Goal: Book appointment/travel/reservation

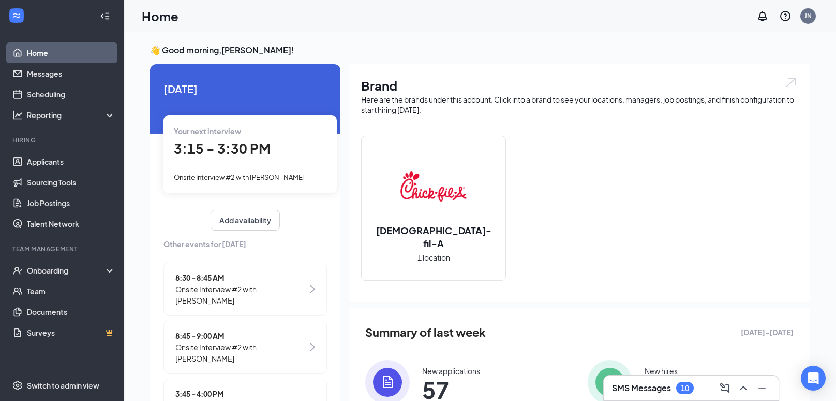
scroll to position [36, 0]
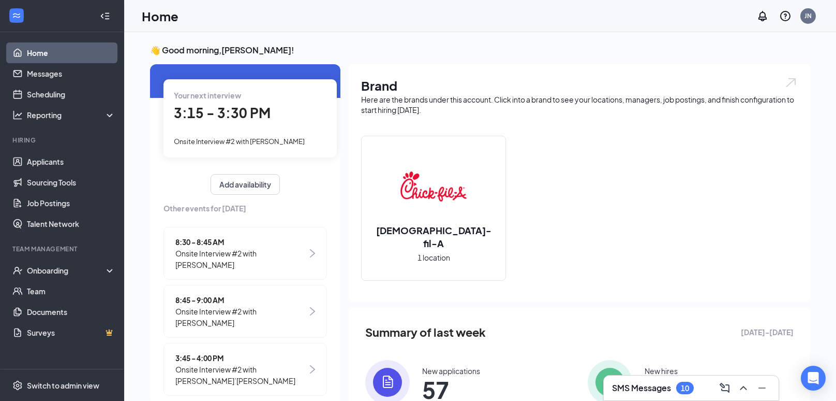
click at [265, 138] on span "Onsite Interview #2 with [PERSON_NAME]" at bounding box center [239, 141] width 131 height 8
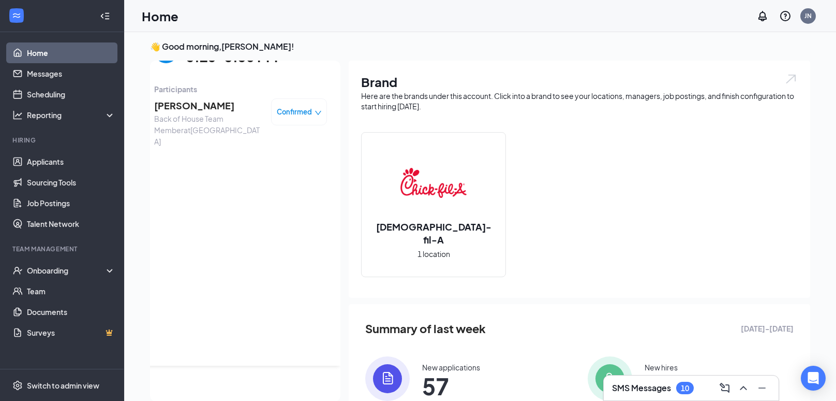
scroll to position [0, 0]
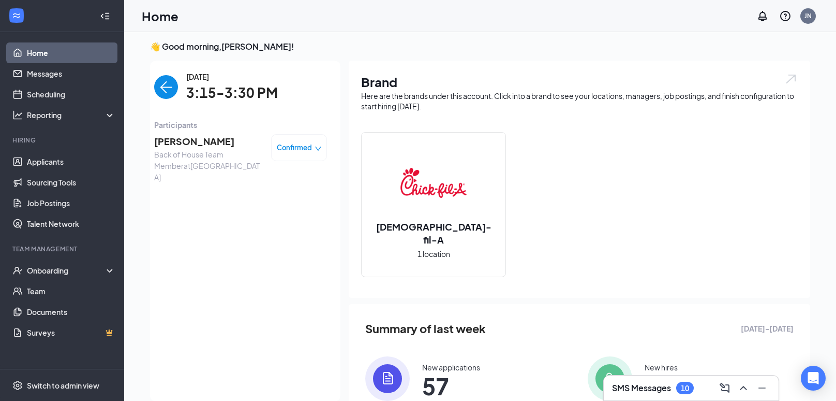
click at [215, 144] on span "[PERSON_NAME]" at bounding box center [208, 141] width 109 height 14
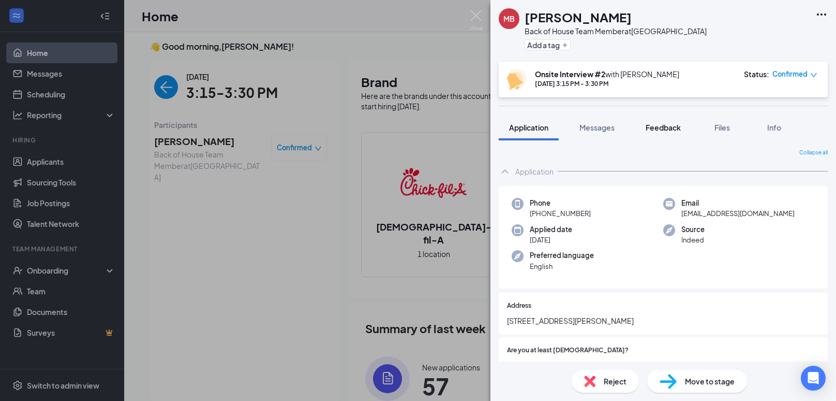
click at [678, 129] on span "Feedback" at bounding box center [663, 127] width 35 height 9
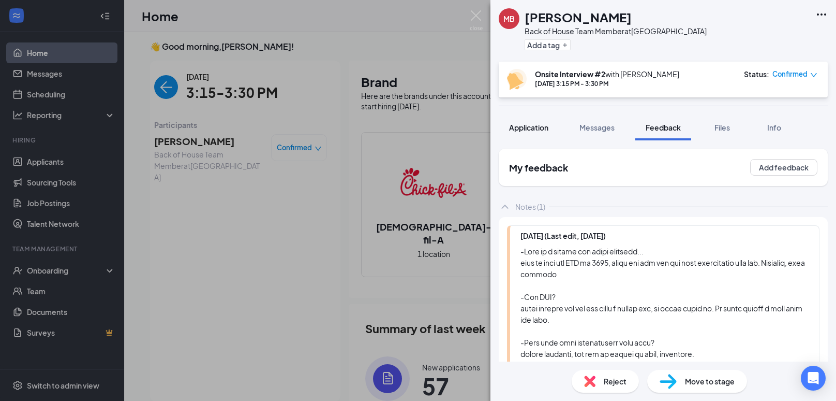
click at [547, 124] on span "Application" at bounding box center [528, 127] width 39 height 9
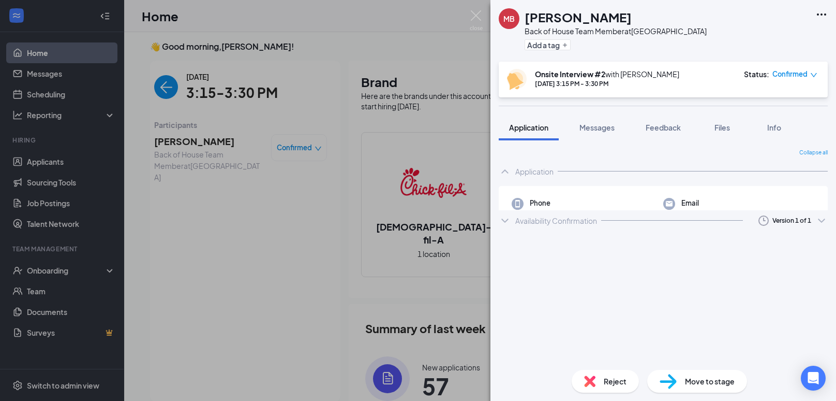
click at [469, 18] on div "MB Michael Boyd Back of House Team Member at Guilford College Add a tag Onsite …" at bounding box center [418, 200] width 836 height 401
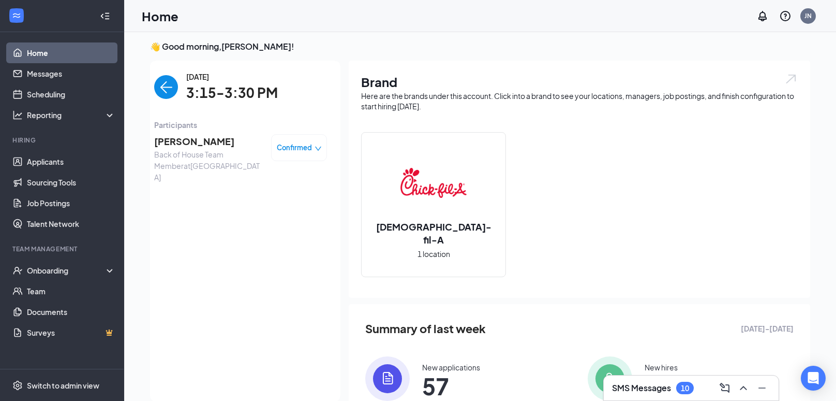
click at [166, 79] on img "back-button" at bounding box center [166, 87] width 24 height 24
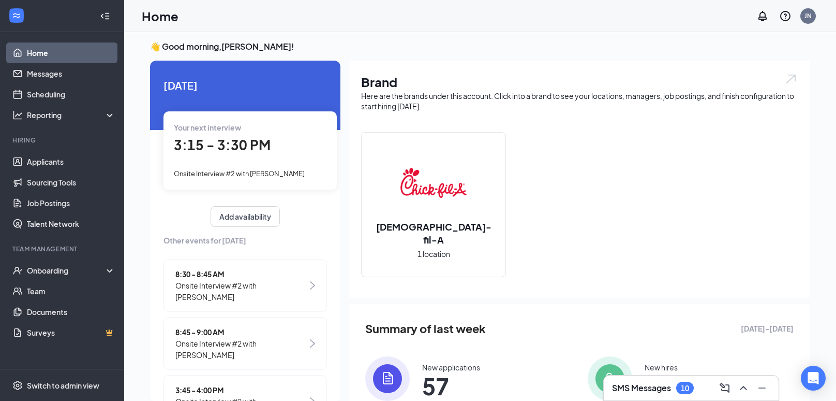
scroll to position [36, 0]
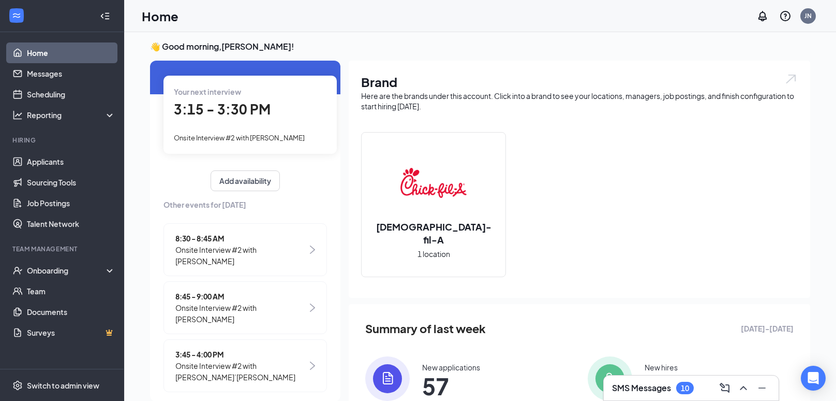
click at [254, 348] on span "3:45 - 4:00 PM" at bounding box center [241, 353] width 132 height 11
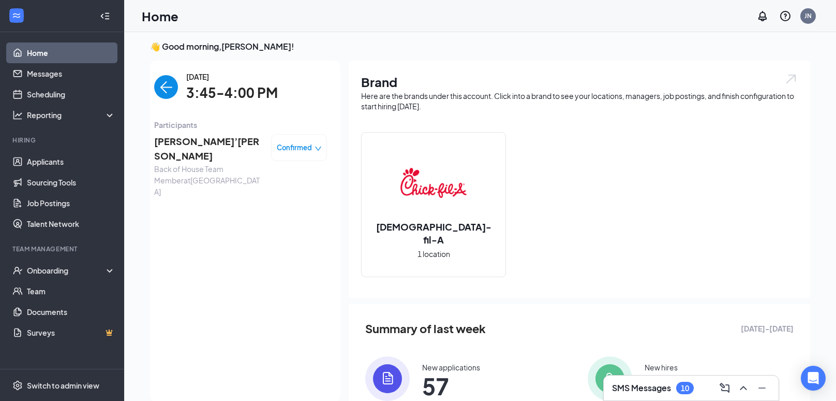
click at [190, 143] on span "[PERSON_NAME]’[PERSON_NAME]" at bounding box center [208, 149] width 109 height 30
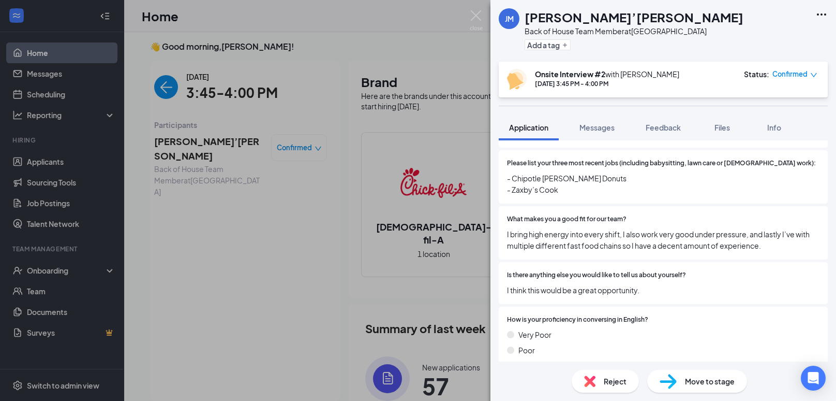
scroll to position [539, 0]
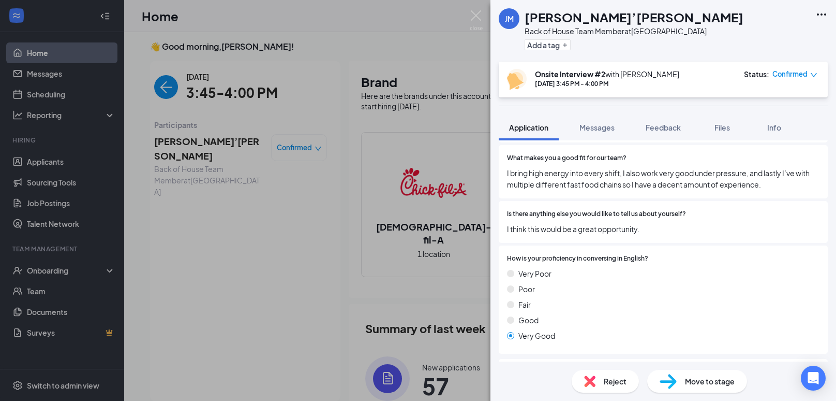
click at [195, 277] on div "JM Ja’Kiyah Moore Back of House Team Member at Guilford College Add a tag Onsit…" at bounding box center [418, 200] width 836 height 401
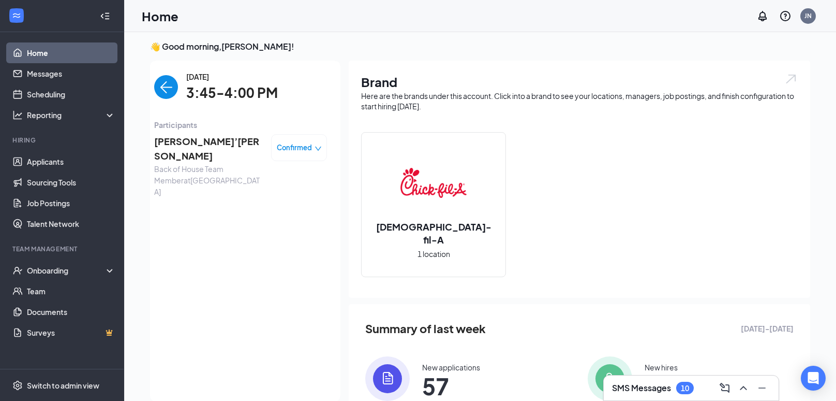
click at [171, 93] on img "back-button" at bounding box center [166, 87] width 24 height 24
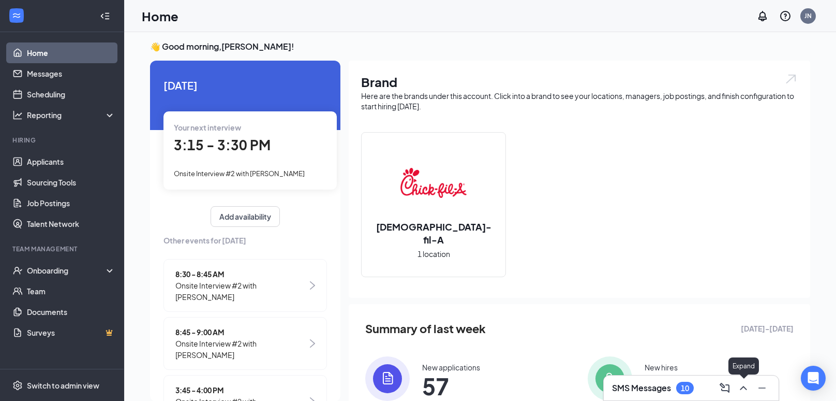
click at [747, 390] on icon "ChevronUp" at bounding box center [744, 387] width 12 height 12
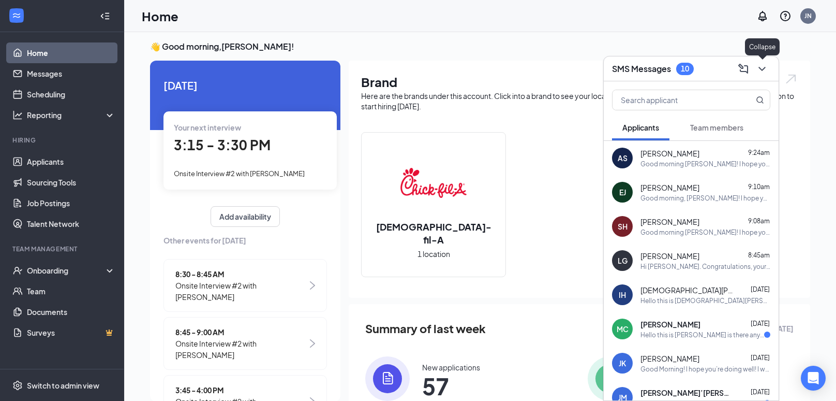
click at [760, 71] on icon "ChevronDown" at bounding box center [762, 69] width 12 height 12
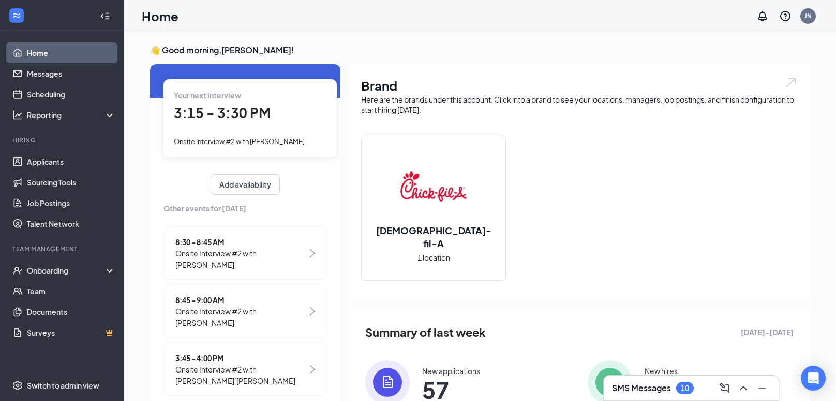
click at [94, 57] on link "Home" at bounding box center [71, 52] width 89 height 21
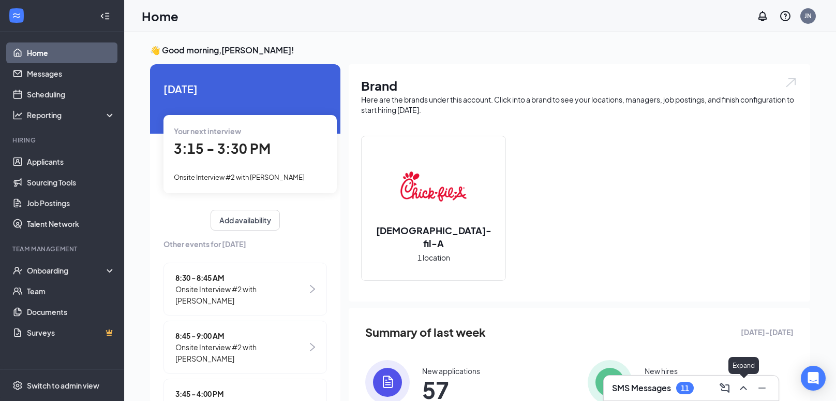
click at [739, 380] on div at bounding box center [742, 387] width 19 height 17
click at [741, 387] on icon "ChevronUp" at bounding box center [744, 387] width 12 height 12
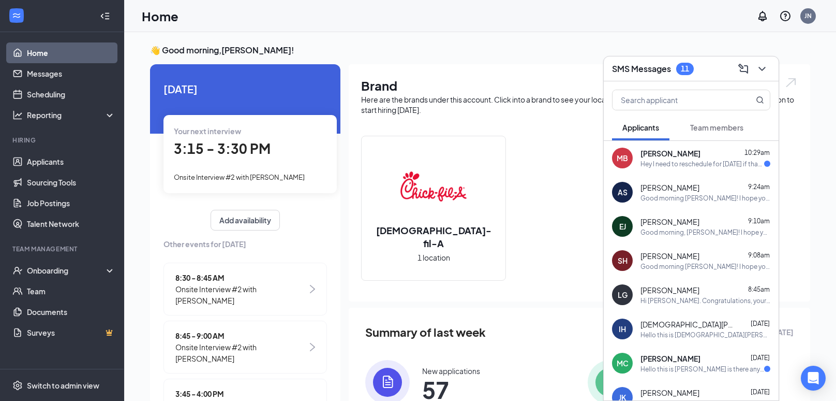
click at [751, 163] on div "Hey I need to reschedule for [DATE] if that's possible. I won't be able to make…" at bounding box center [703, 163] width 124 height 9
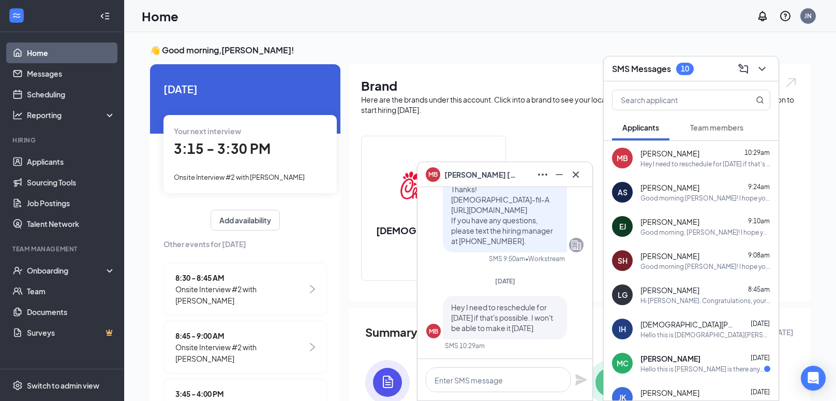
click at [244, 168] on div "Your next interview 3:15 - 3:30 PM Onsite Interview #2 with [PERSON_NAME]" at bounding box center [250, 154] width 173 height 78
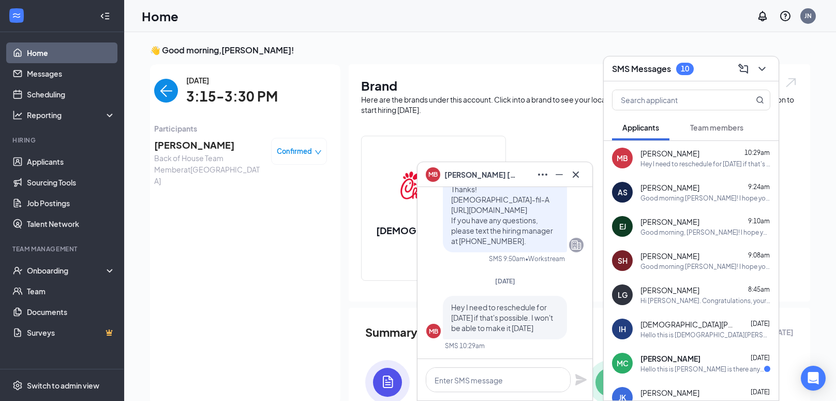
scroll to position [4, 0]
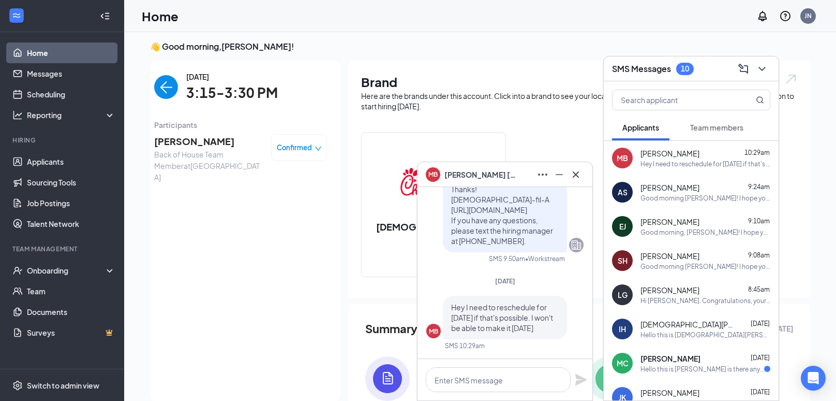
click at [203, 140] on span "[PERSON_NAME]" at bounding box center [208, 141] width 109 height 14
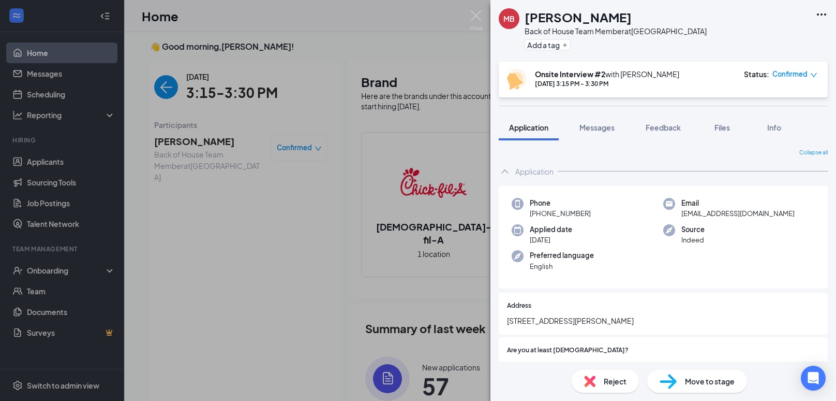
click at [804, 76] on span "Confirmed" at bounding box center [790, 74] width 35 height 10
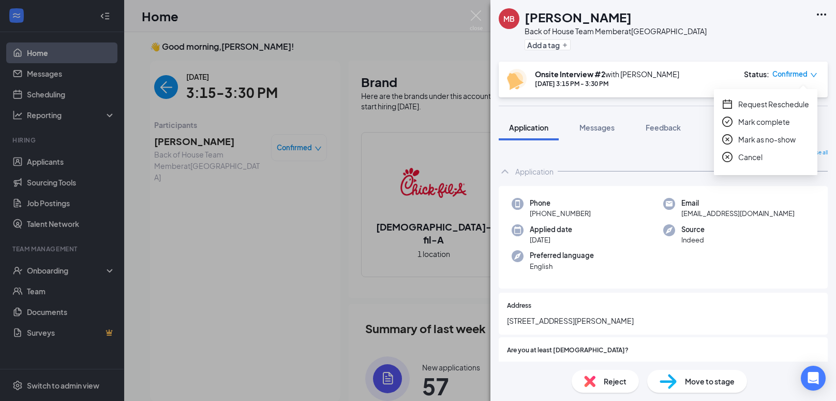
click at [804, 76] on span "Confirmed" at bounding box center [790, 74] width 35 height 10
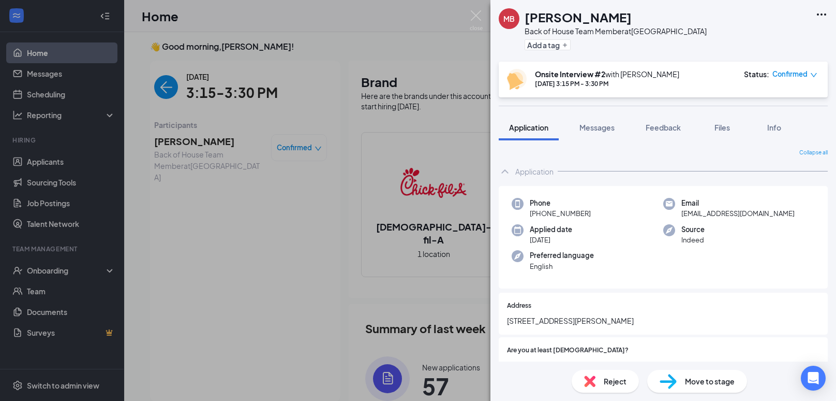
click at [802, 77] on span "Confirmed" at bounding box center [790, 74] width 35 height 10
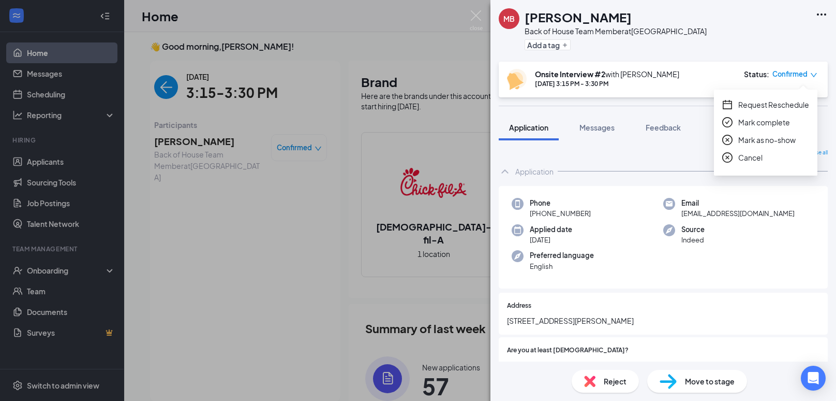
click at [793, 102] on span "Request Reschedule" at bounding box center [774, 104] width 71 height 11
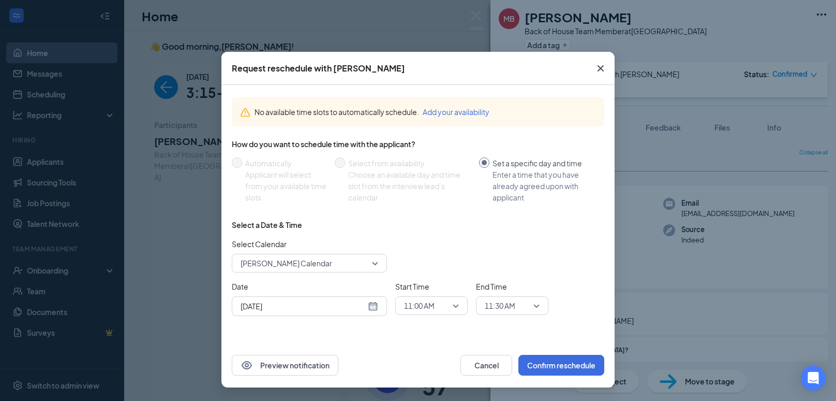
click at [370, 305] on div "[DATE]" at bounding box center [310, 305] width 138 height 11
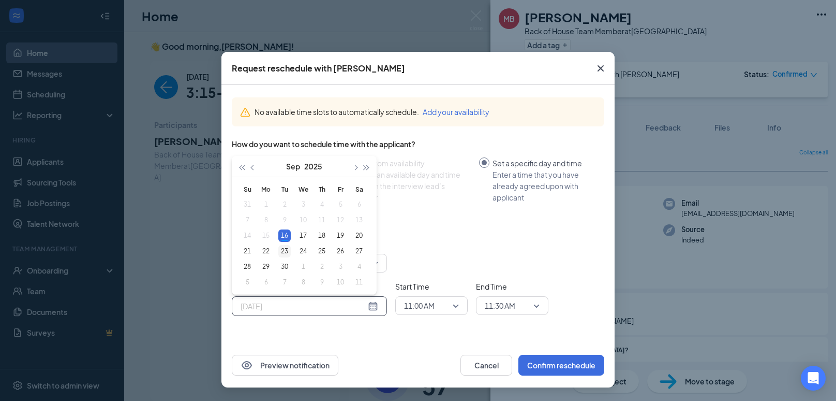
type input "[DATE]"
click at [284, 254] on div "23" at bounding box center [284, 251] width 12 height 12
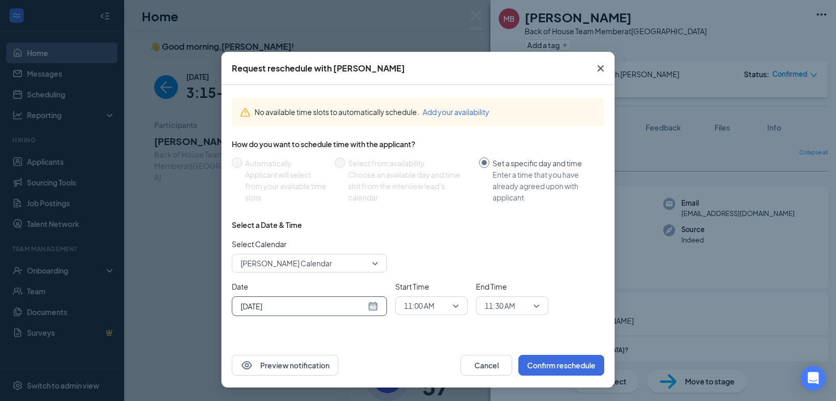
click at [463, 308] on div "11:00 AM" at bounding box center [431, 305] width 72 height 19
click at [444, 195] on span "03:15 PM" at bounding box center [432, 195] width 56 height 11
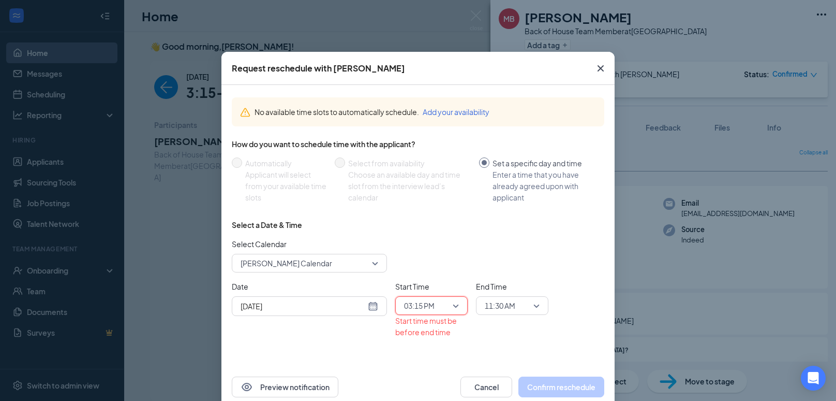
click at [513, 306] on span "11:30 AM" at bounding box center [500, 306] width 31 height 16
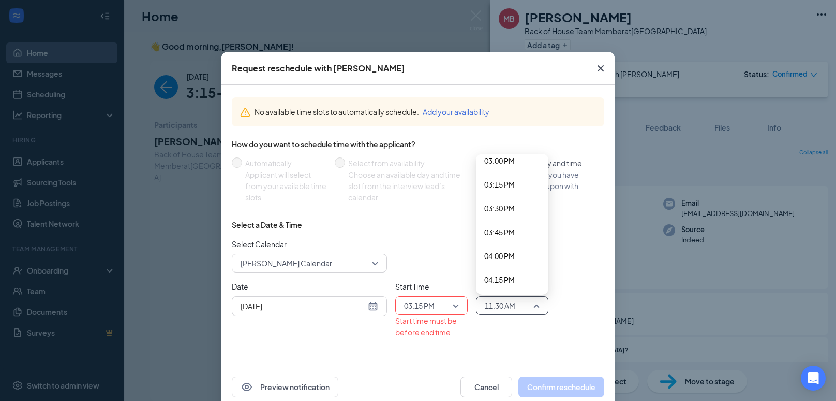
scroll to position [1462, 0]
click at [521, 187] on span "03:30 PM" at bounding box center [512, 184] width 56 height 11
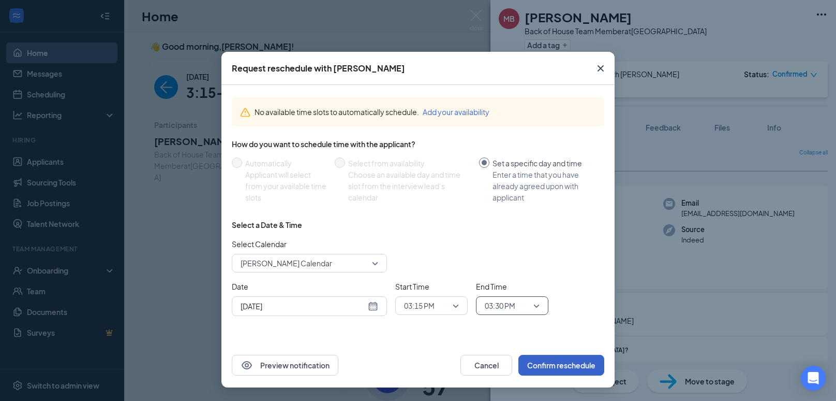
click at [554, 367] on button "Confirm reschedule" at bounding box center [562, 365] width 86 height 21
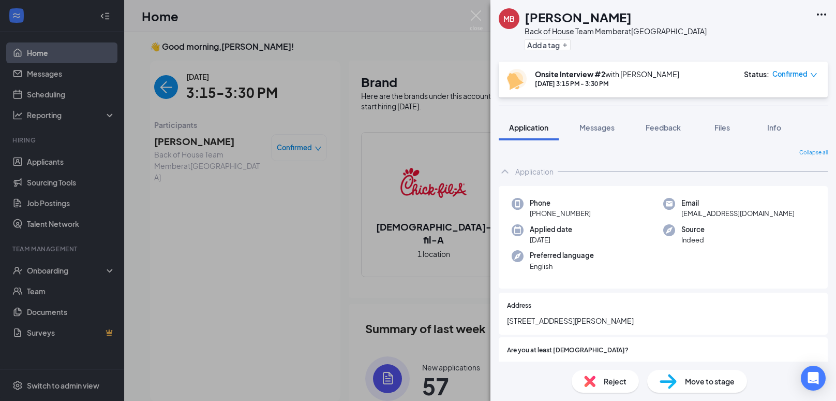
click at [480, 15] on img at bounding box center [476, 20] width 13 height 20
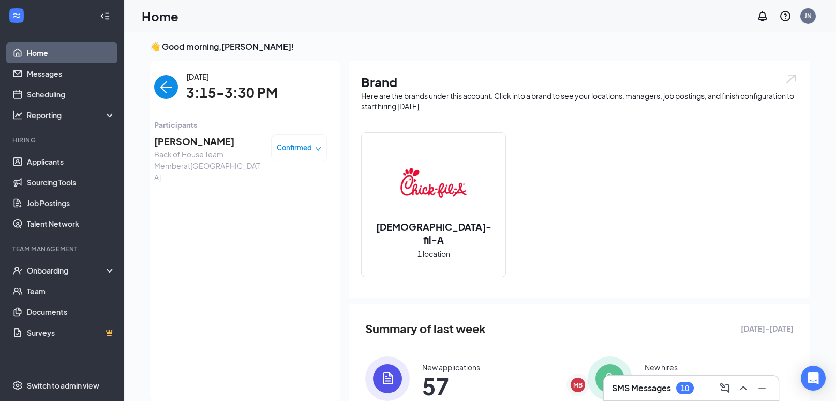
click at [163, 90] on img "back-button" at bounding box center [166, 87] width 24 height 24
